Goal: Navigation & Orientation: Find specific page/section

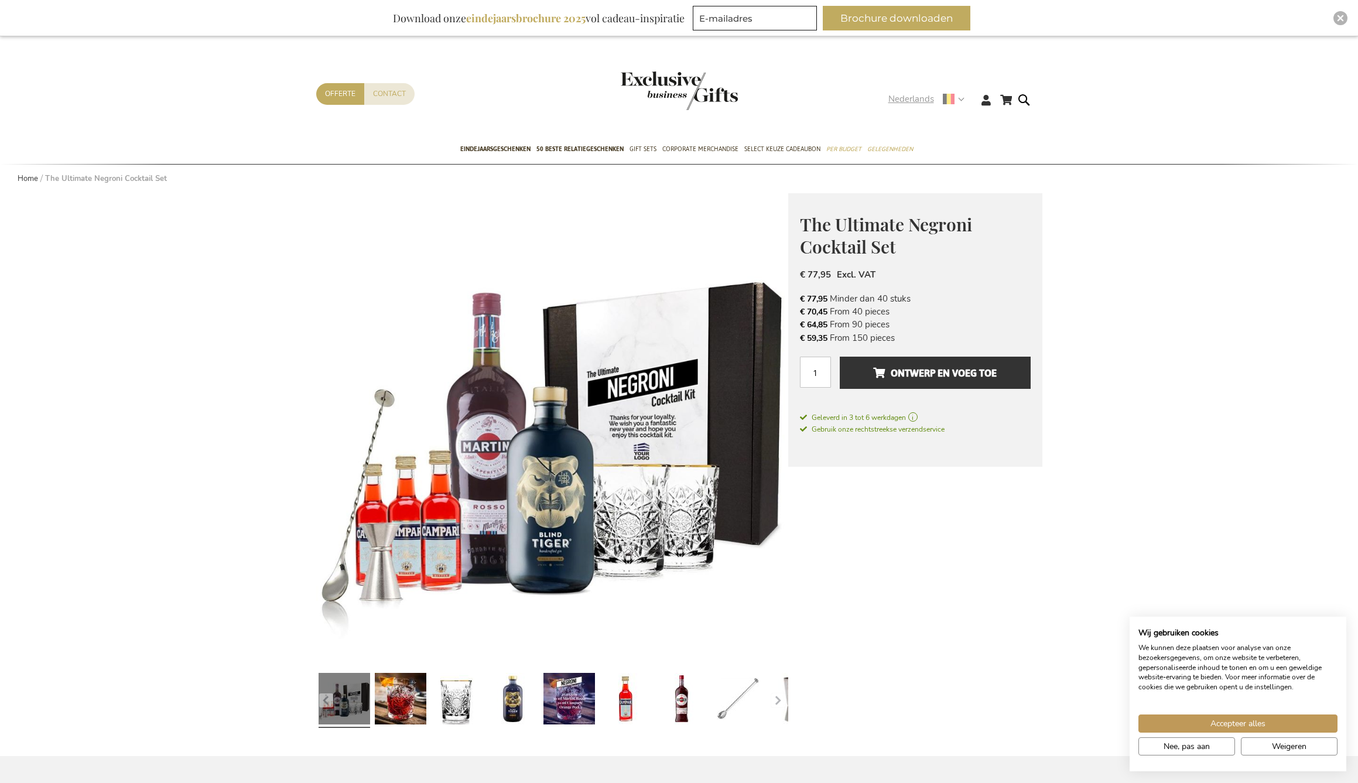
click at [960, 99] on strong "Nederlands" at bounding box center [925, 99] width 75 height 13
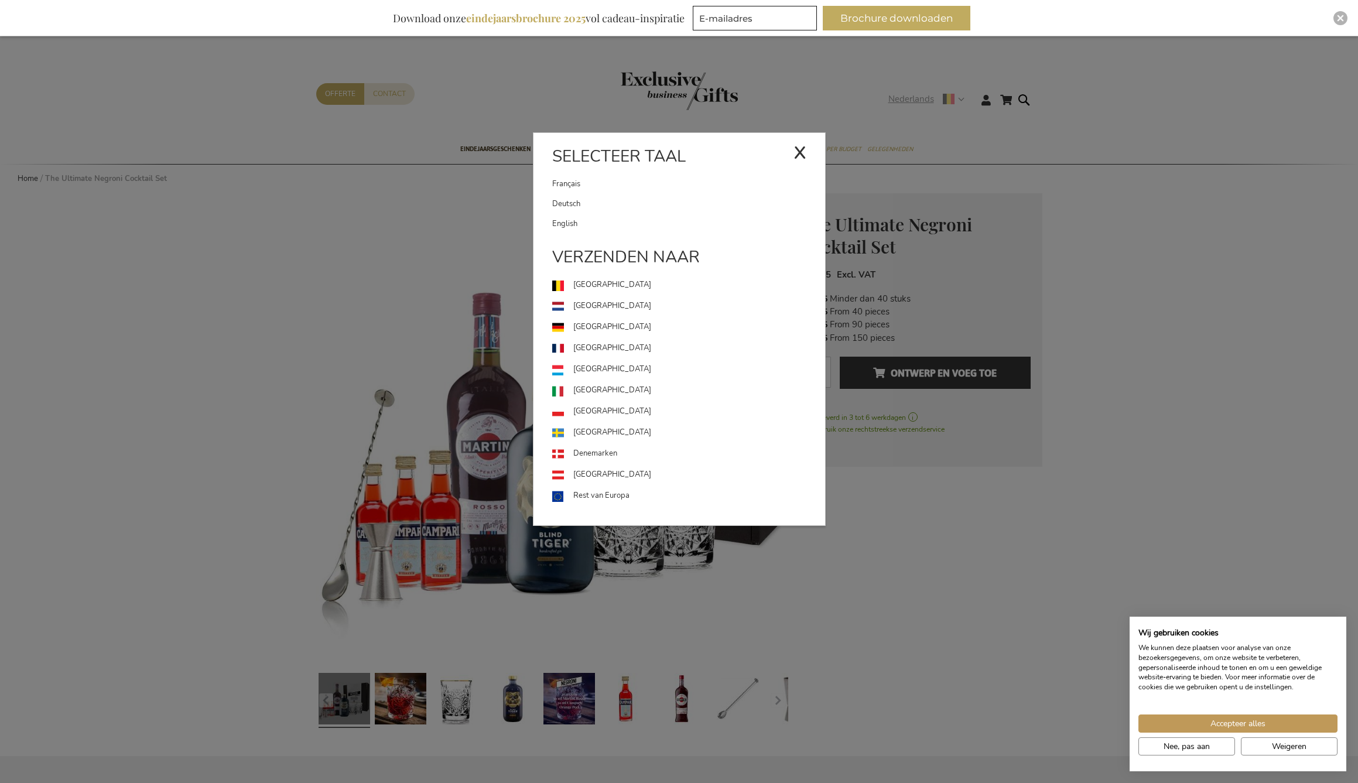
click at [972, 110] on div "Nederlands x Selecteer taal [DEMOGRAPHIC_DATA] Deutsch" at bounding box center [930, 101] width 84 height 17
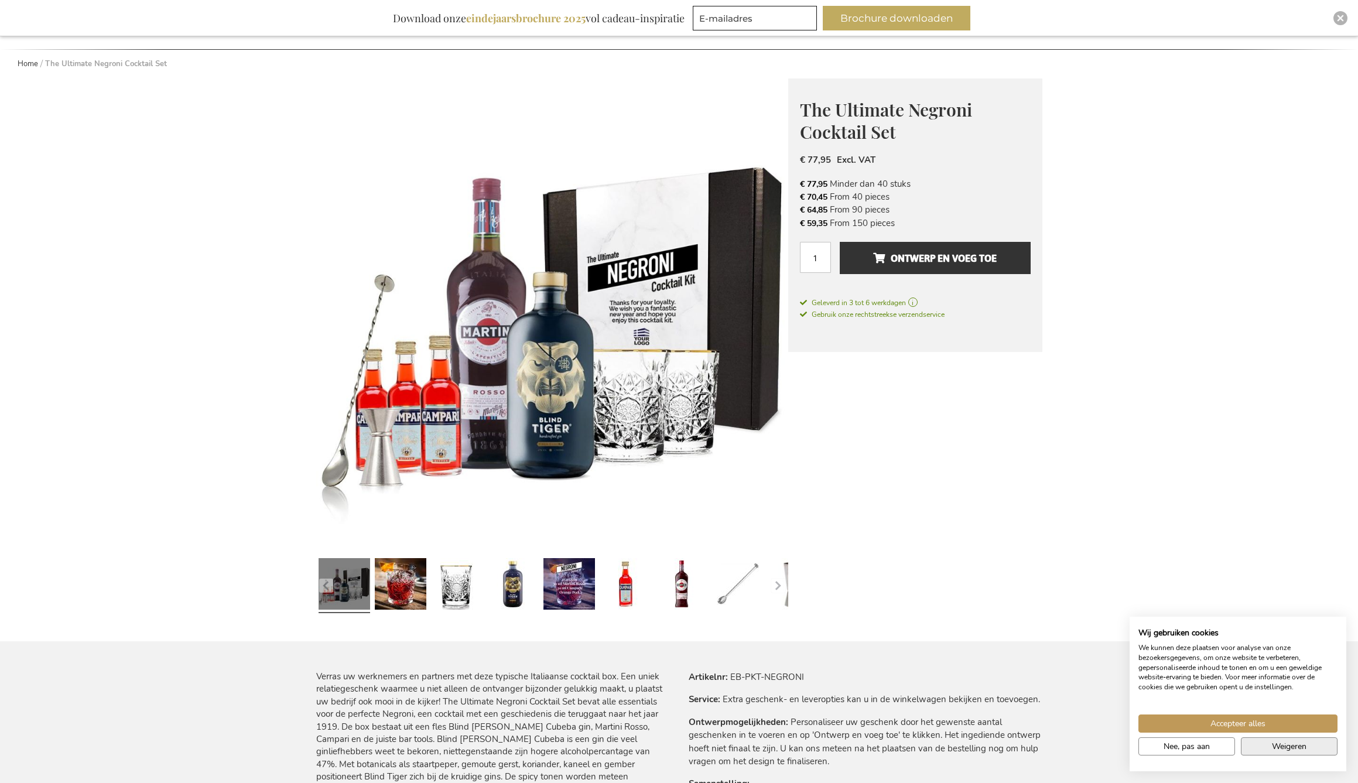
scroll to position [115, 0]
click at [1246, 727] on span "Accepteer alles" at bounding box center [1237, 723] width 55 height 12
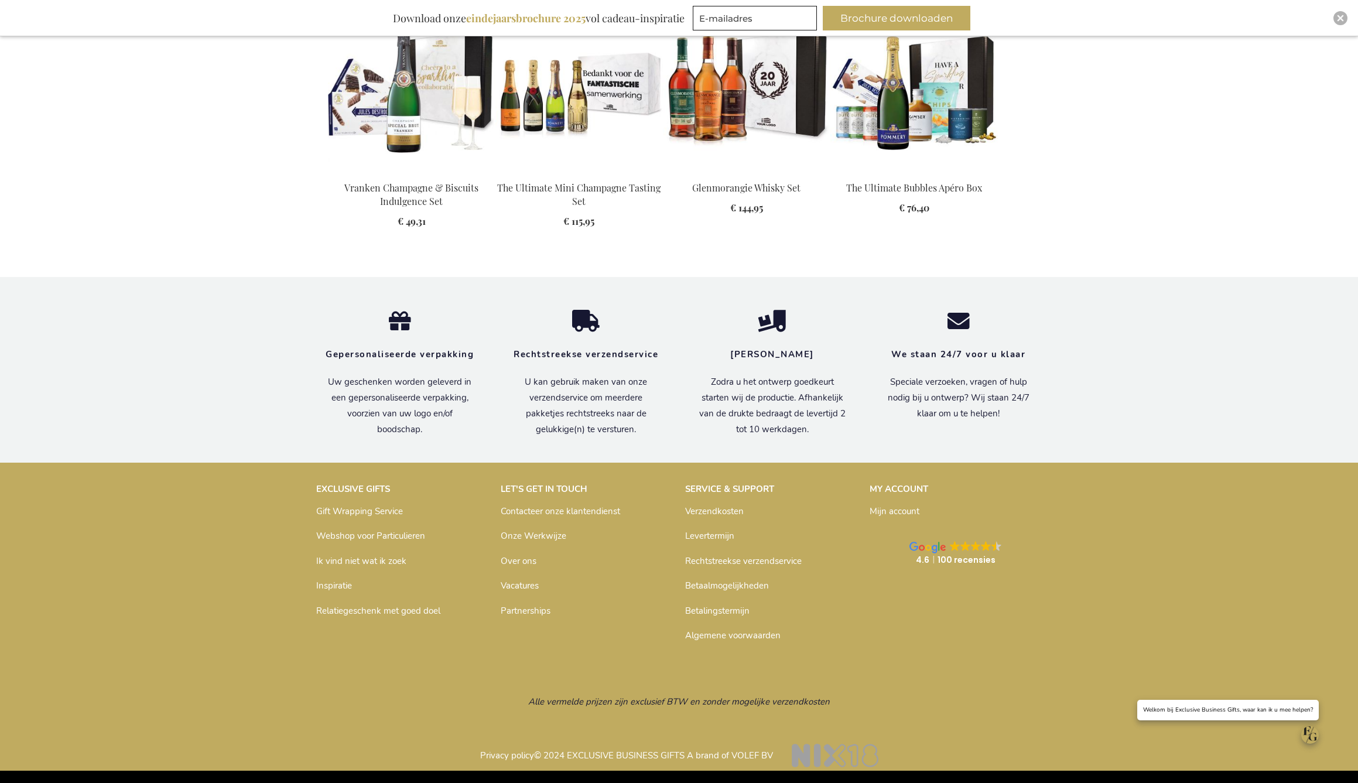
scroll to position [1430, 0]
click at [520, 560] on link "Over ons" at bounding box center [519, 561] width 36 height 12
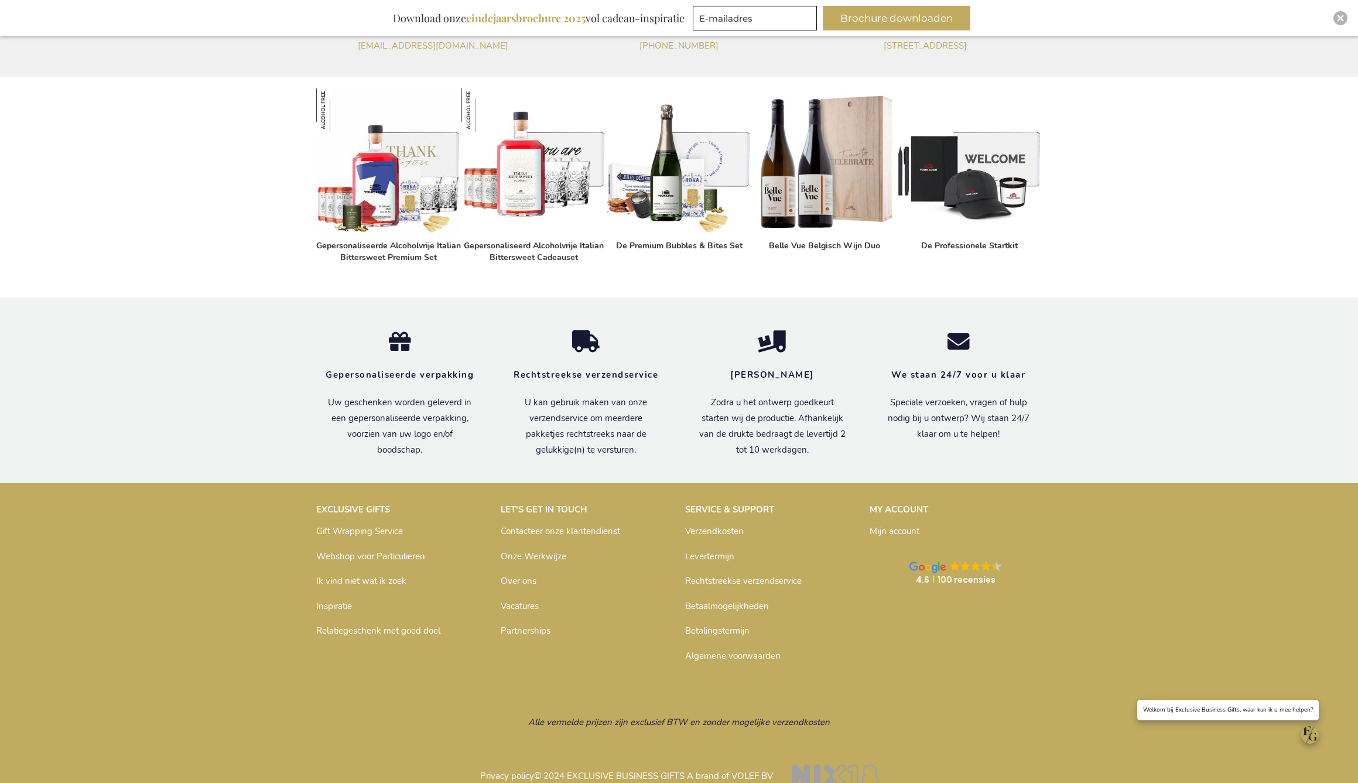
scroll to position [555, 0]
click at [525, 637] on link "Partnerships" at bounding box center [526, 631] width 50 height 12
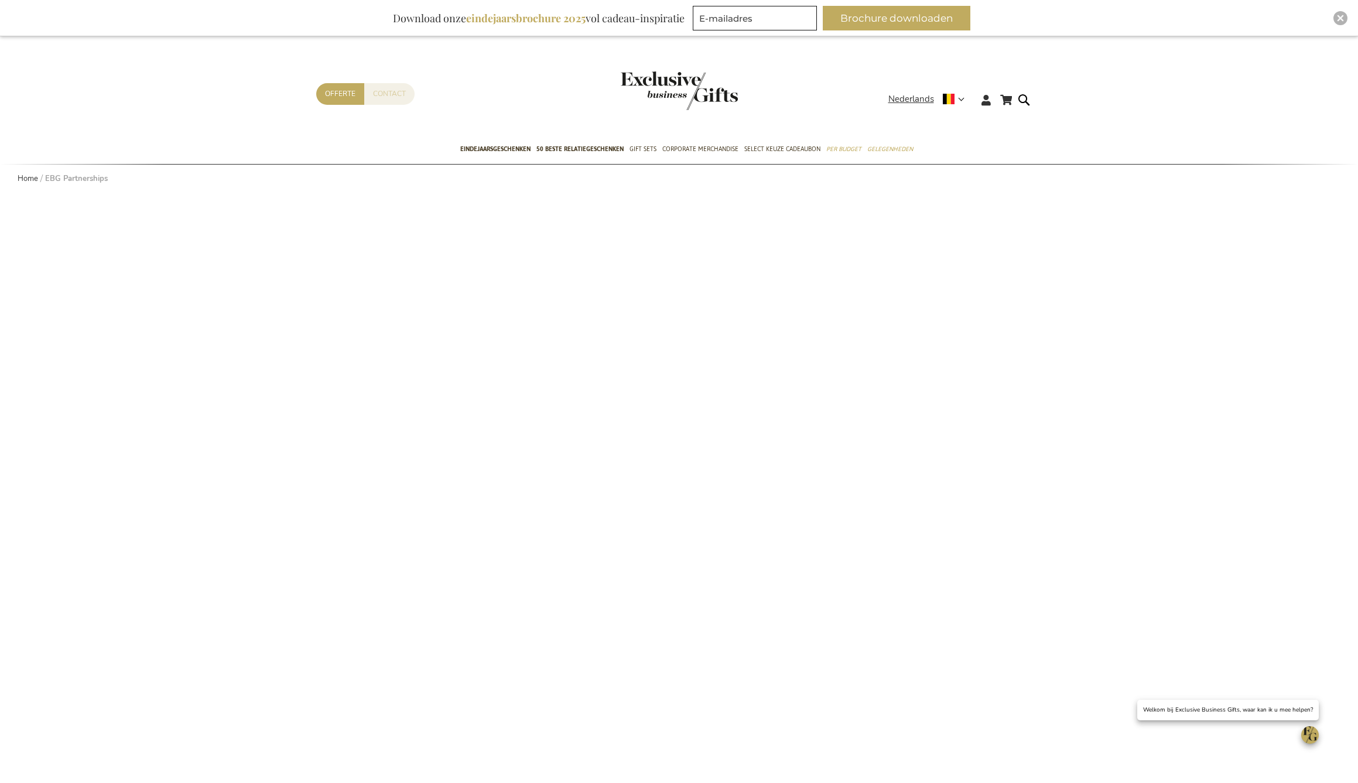
click at [382, 92] on link "Contact" at bounding box center [389, 94] width 50 height 22
